Goal: Task Accomplishment & Management: Complete application form

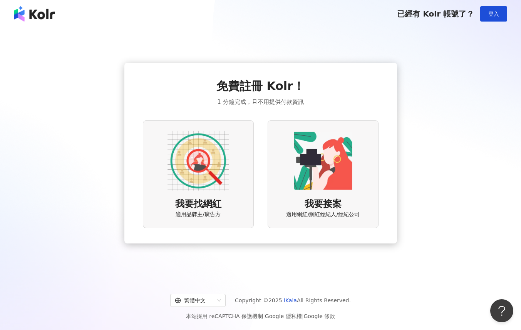
click at [196, 152] on img at bounding box center [198, 161] width 62 height 62
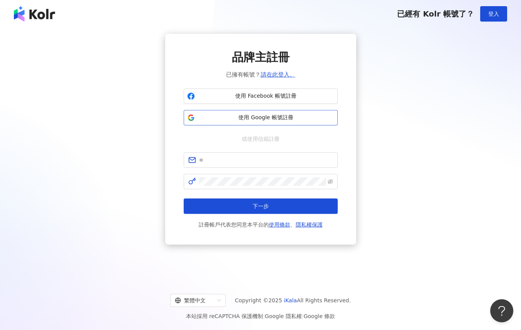
click at [260, 118] on span "使用 Google 帳號註冊" at bounding box center [266, 118] width 136 height 8
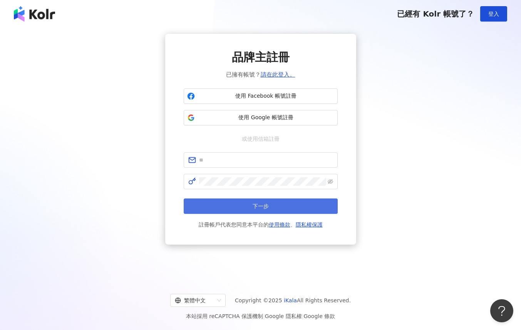
click at [284, 208] on button "下一步" at bounding box center [261, 206] width 154 height 15
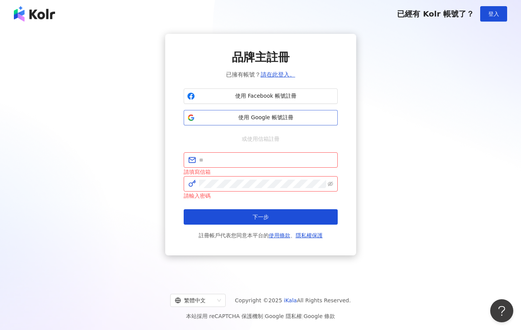
click at [260, 113] on button "使用 Google 帳號註冊" at bounding box center [261, 117] width 154 height 15
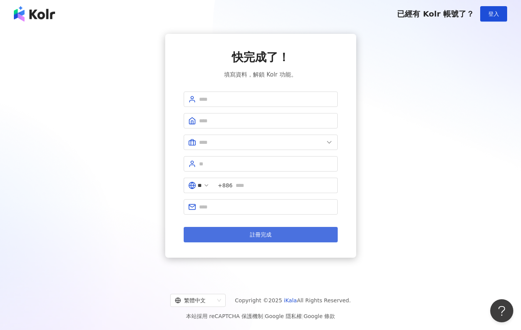
click at [259, 238] on span "註冊完成" at bounding box center [261, 235] width 22 height 6
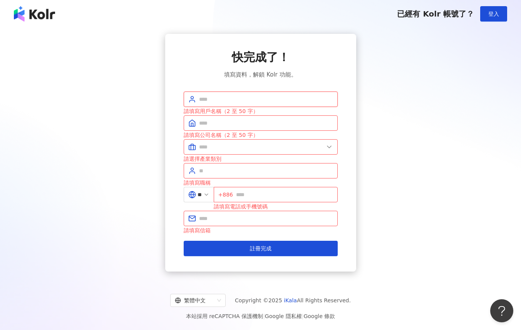
click at [231, 95] on input "text" at bounding box center [266, 99] width 134 height 8
type input "*"
